Goal: Check status

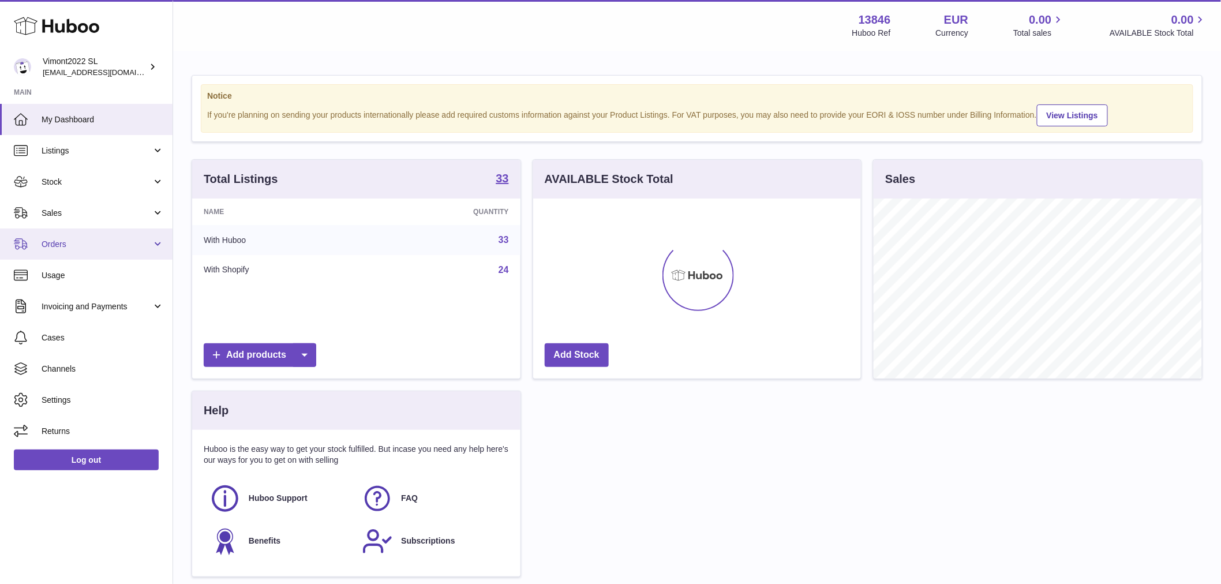
scroll to position [180, 328]
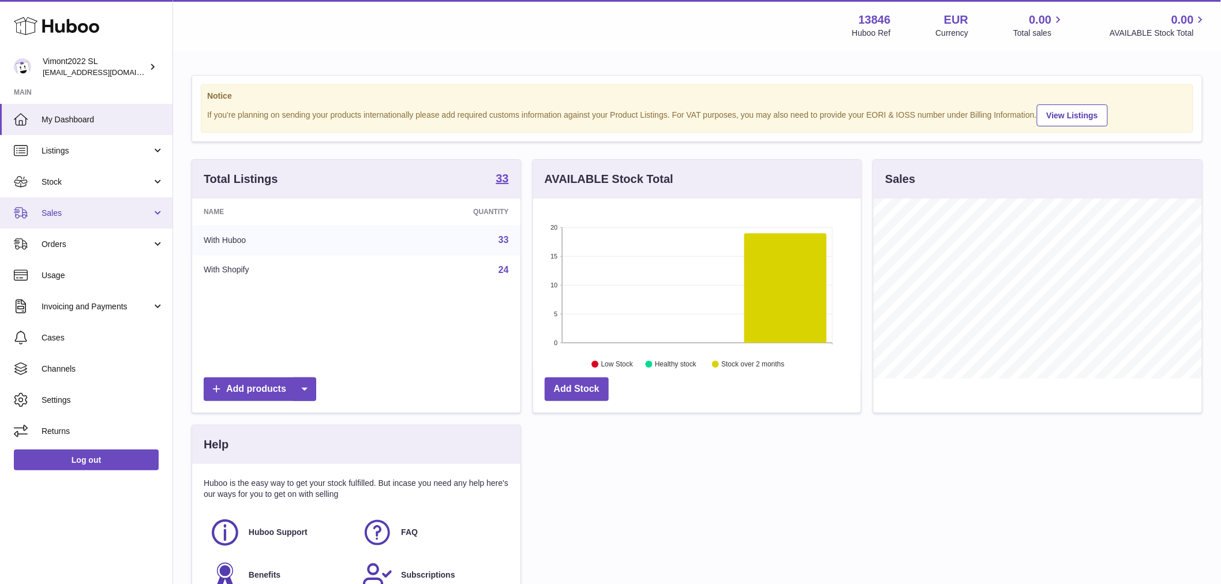
click at [74, 220] on link "Sales" at bounding box center [86, 212] width 173 height 31
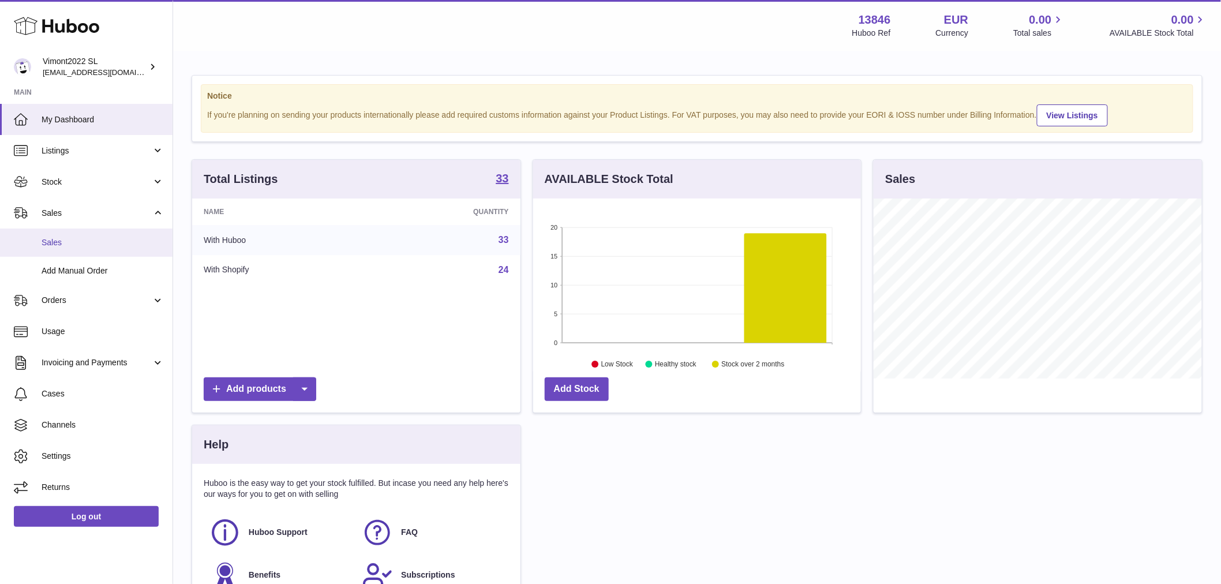
click at [76, 250] on link "Sales" at bounding box center [86, 242] width 173 height 28
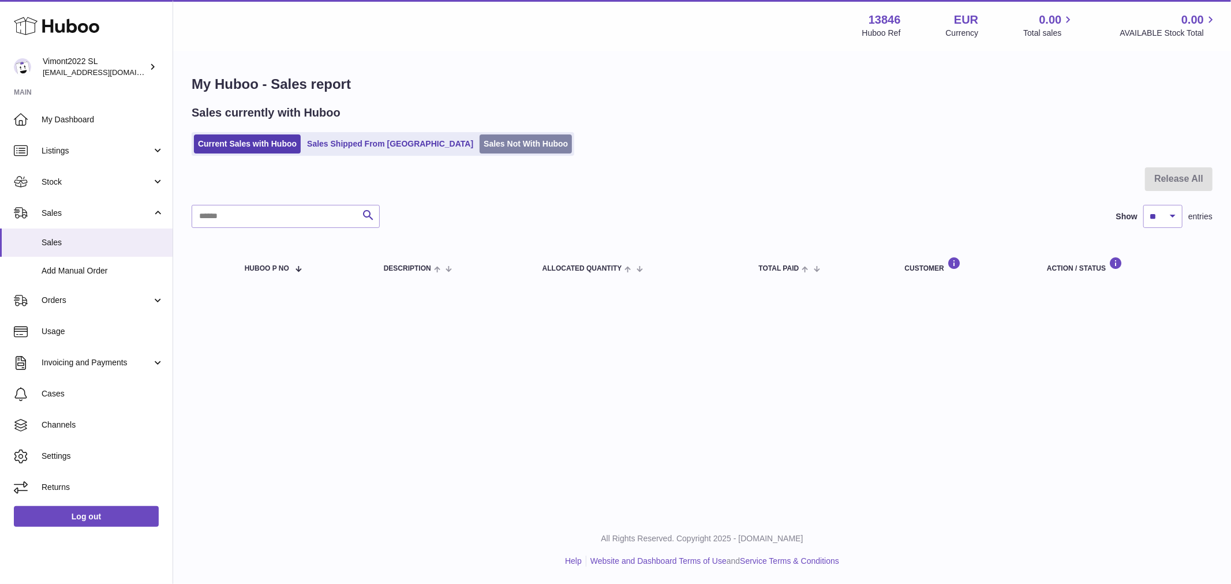
click at [479, 151] on link "Sales Not With Huboo" at bounding box center [525, 143] width 92 height 19
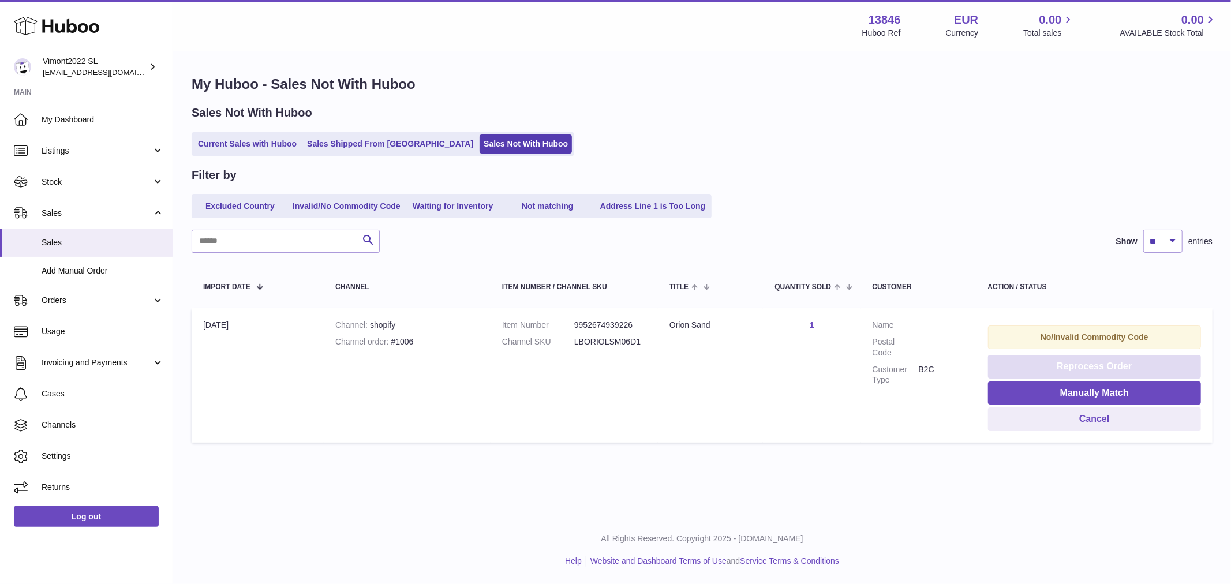
click at [1035, 362] on button "Reprocess Order" at bounding box center [1094, 367] width 213 height 24
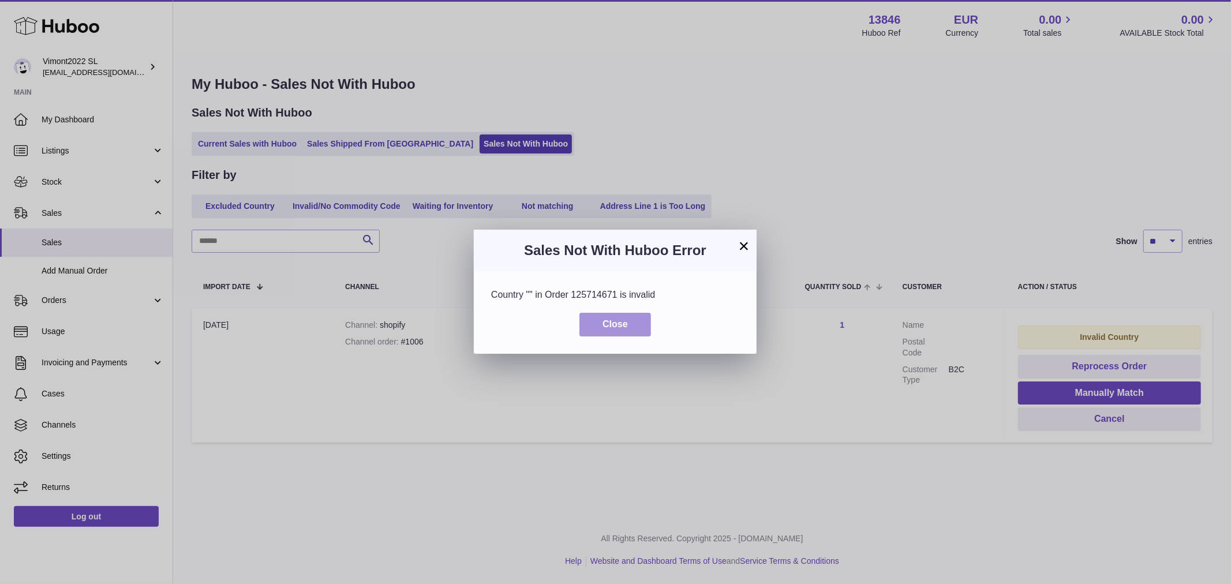
click at [637, 317] on button "Close" at bounding box center [615, 325] width 72 height 24
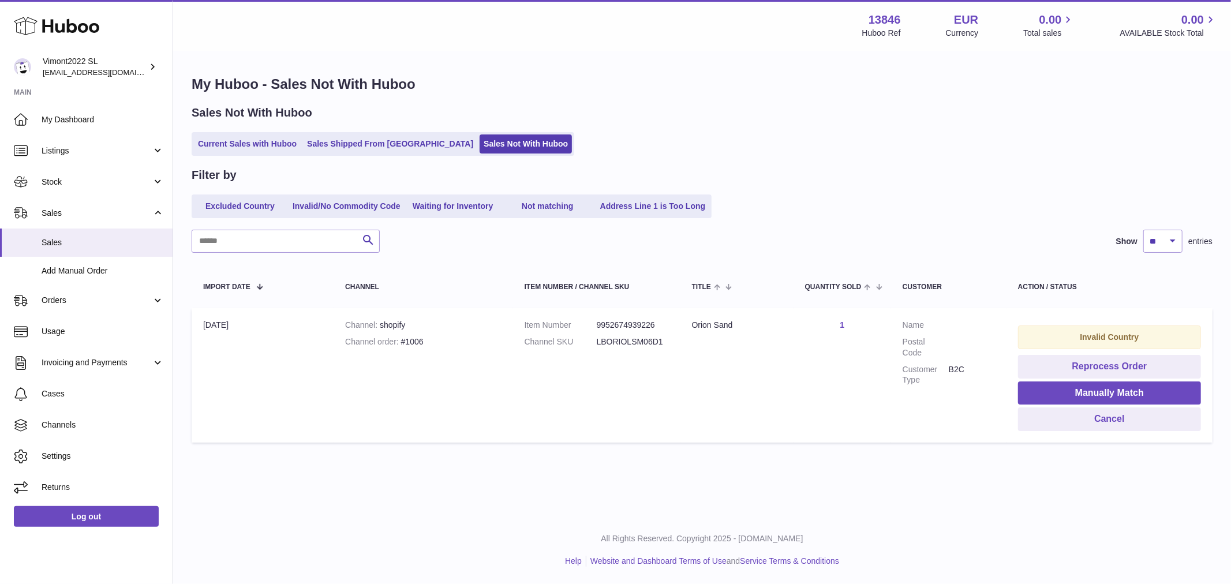
click at [941, 338] on dt "Postal Code" at bounding box center [925, 347] width 46 height 22
